Goal: Check status: Check status

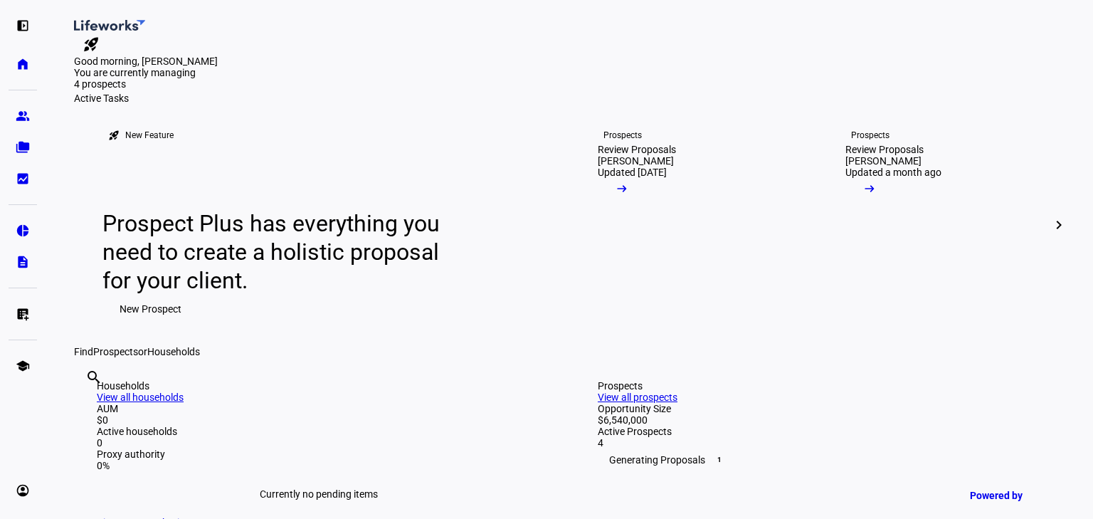
drag, startPoint x: 21, startPoint y: 28, endPoint x: 37, endPoint y: 26, distance: 15.9
click at [24, 26] on eth-mat-symbol "left_panel_open" at bounding box center [23, 26] width 14 height 14
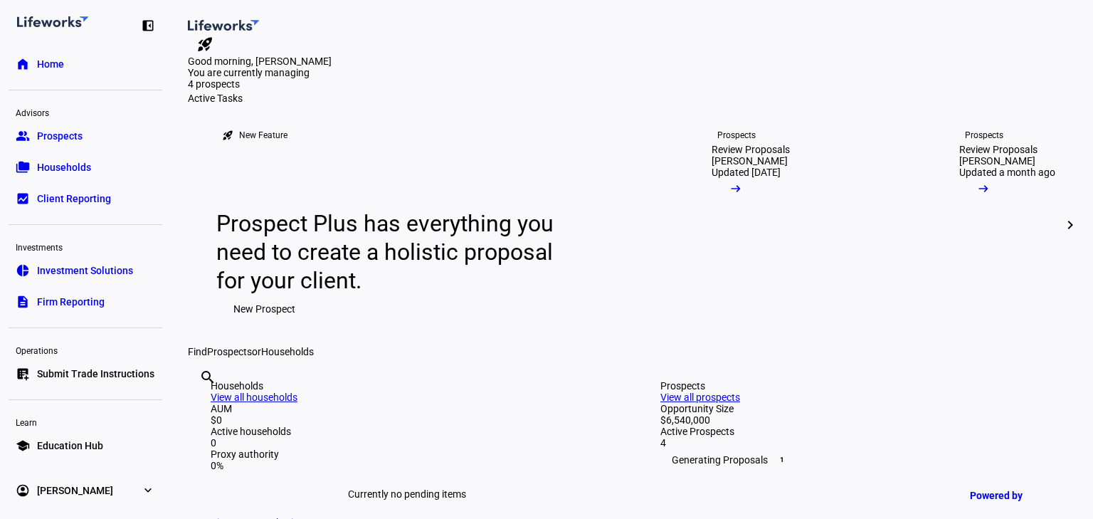
click at [97, 137] on link "group Prospects" at bounding box center [86, 136] width 154 height 28
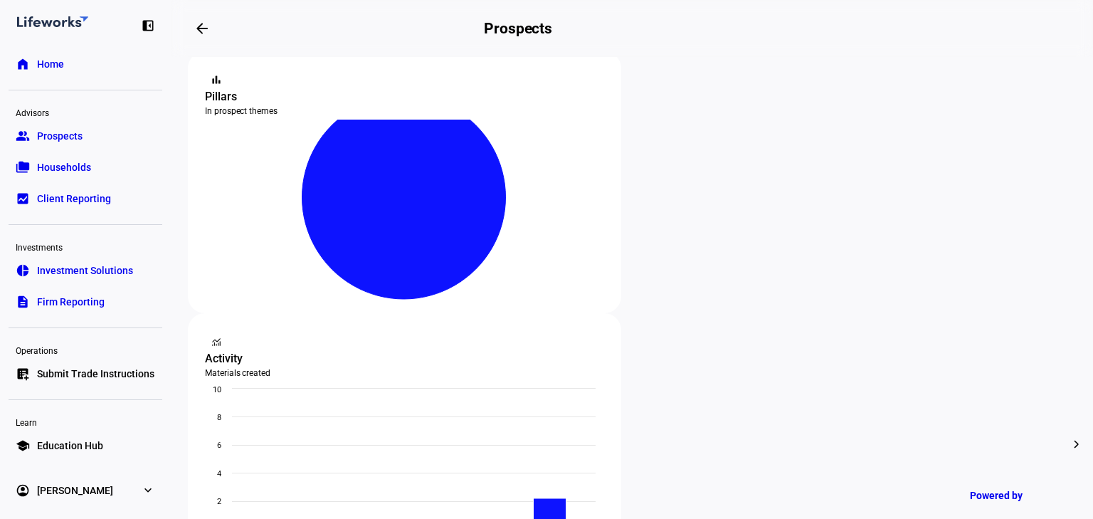
scroll to position [512, 0]
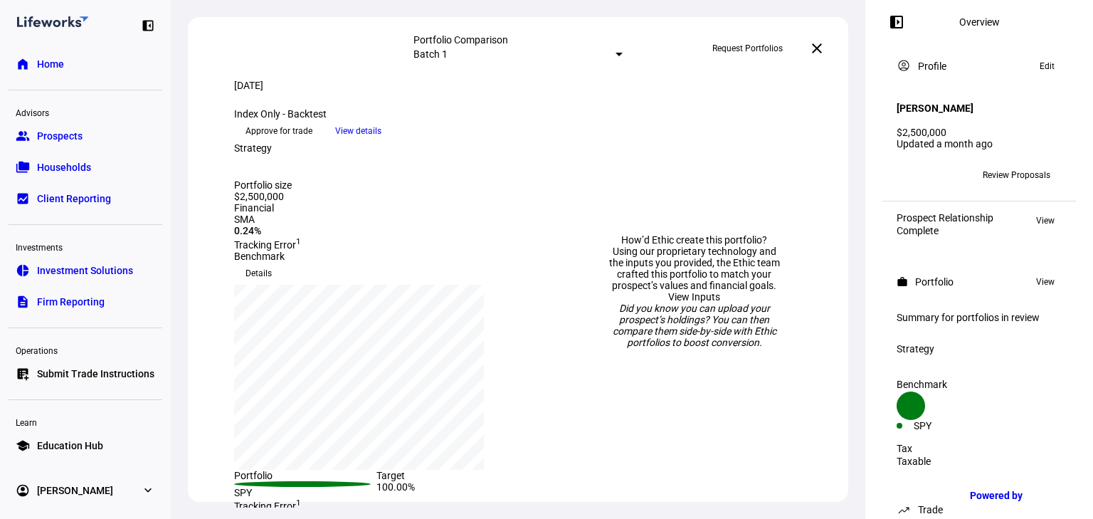
click at [381, 142] on span "View details" at bounding box center [358, 130] width 46 height 21
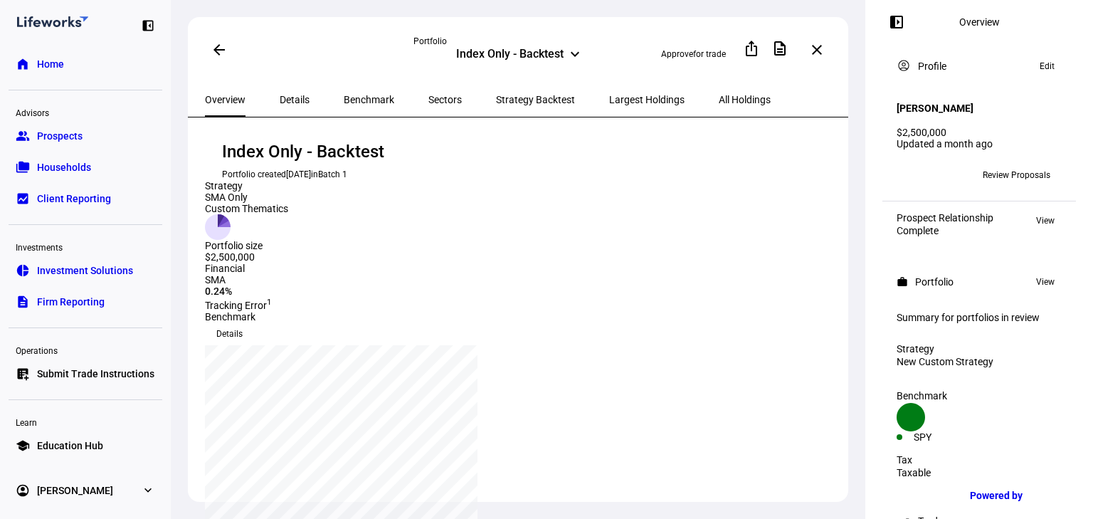
click at [287, 95] on span "Details" at bounding box center [295, 100] width 30 height 10
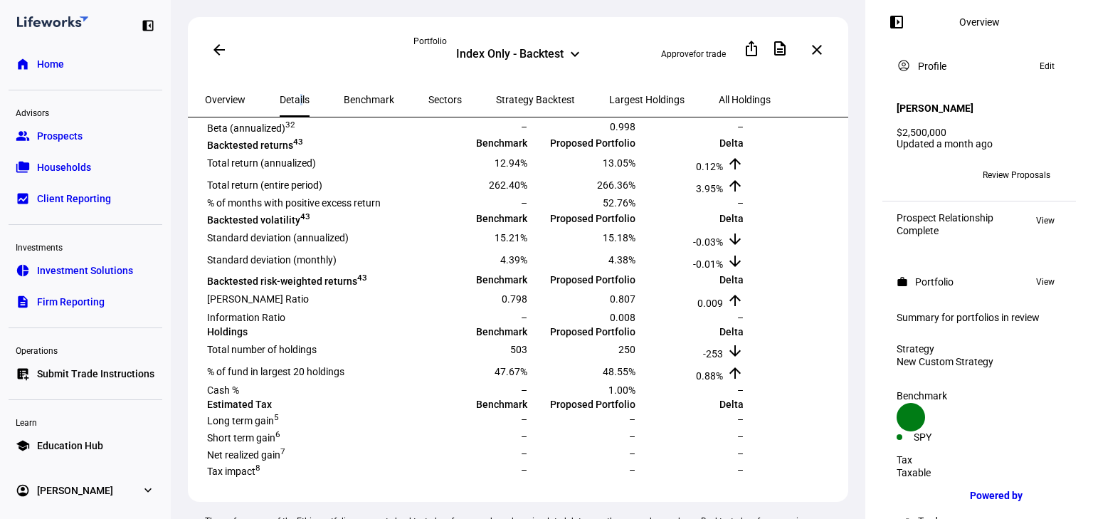
scroll to position [342, 0]
